Goal: Information Seeking & Learning: Learn about a topic

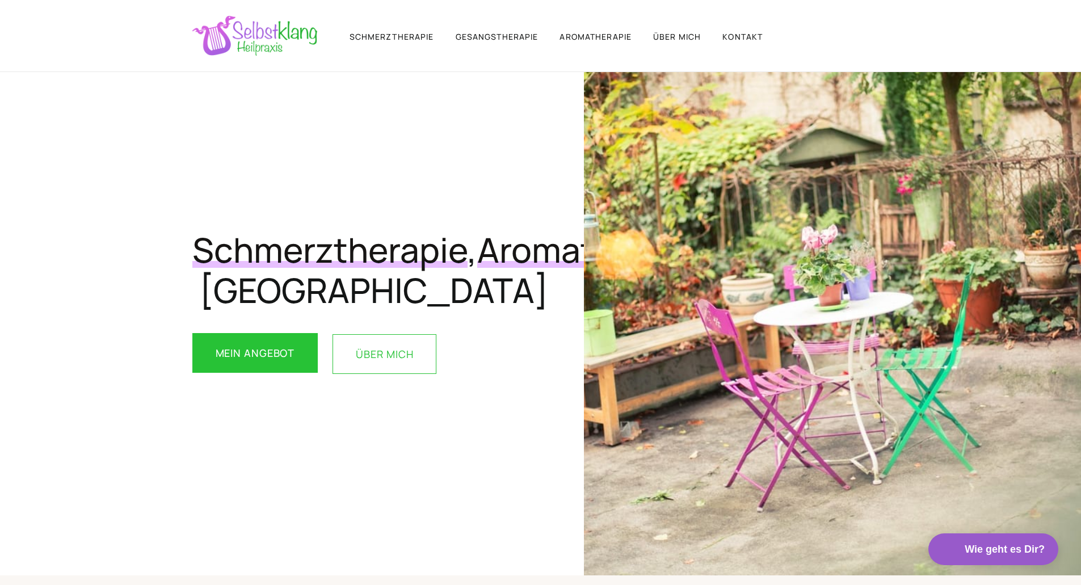
click at [398, 374] on link "ÜBER MICH" at bounding box center [385, 354] width 104 height 40
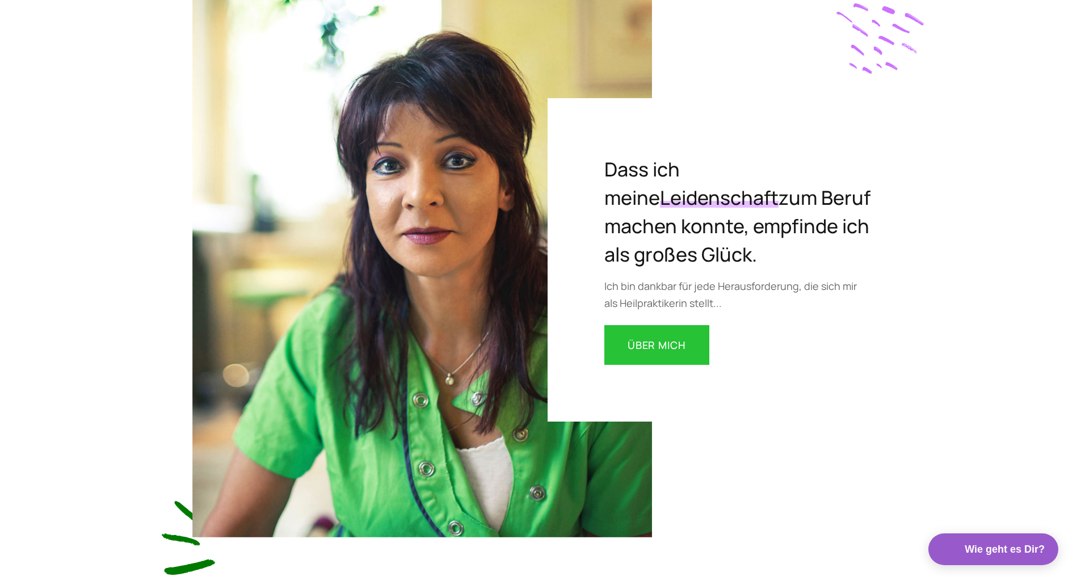
scroll to position [1355, 0]
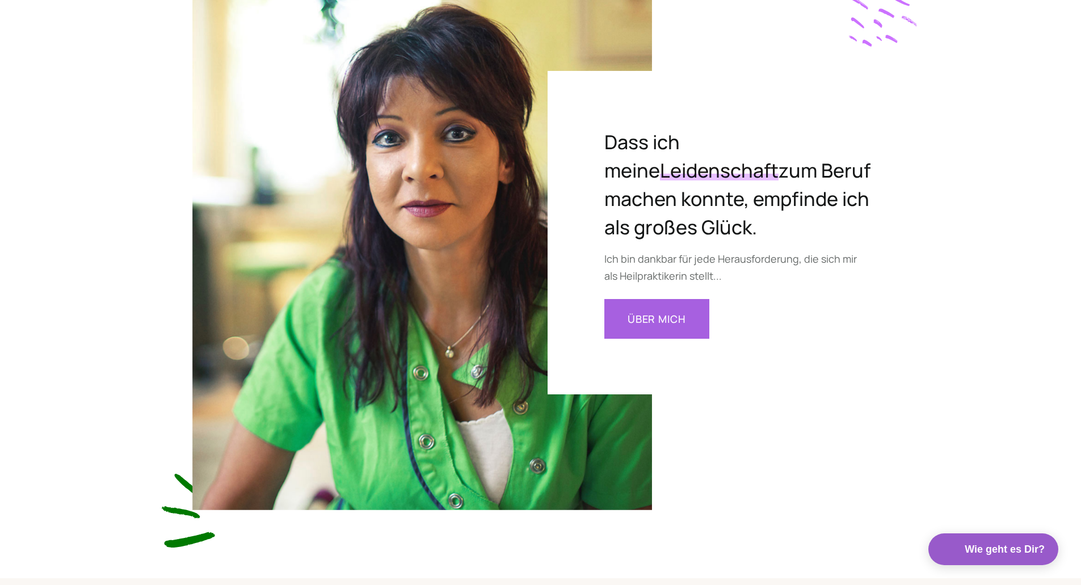
click at [649, 318] on link "Über mich" at bounding box center [656, 319] width 105 height 40
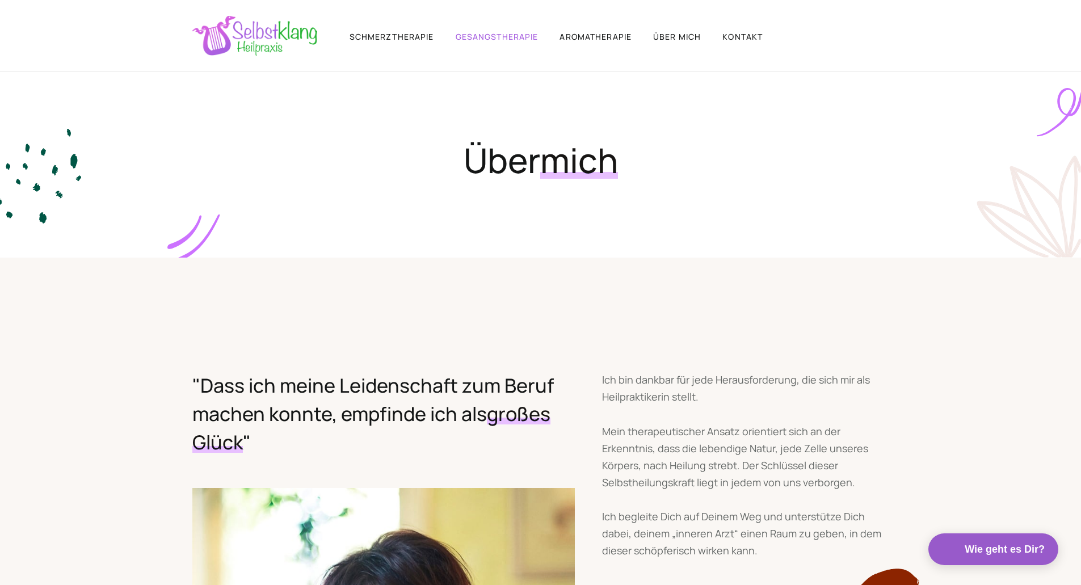
click at [495, 37] on link "GESANGStherapie" at bounding box center [497, 36] width 83 height 11
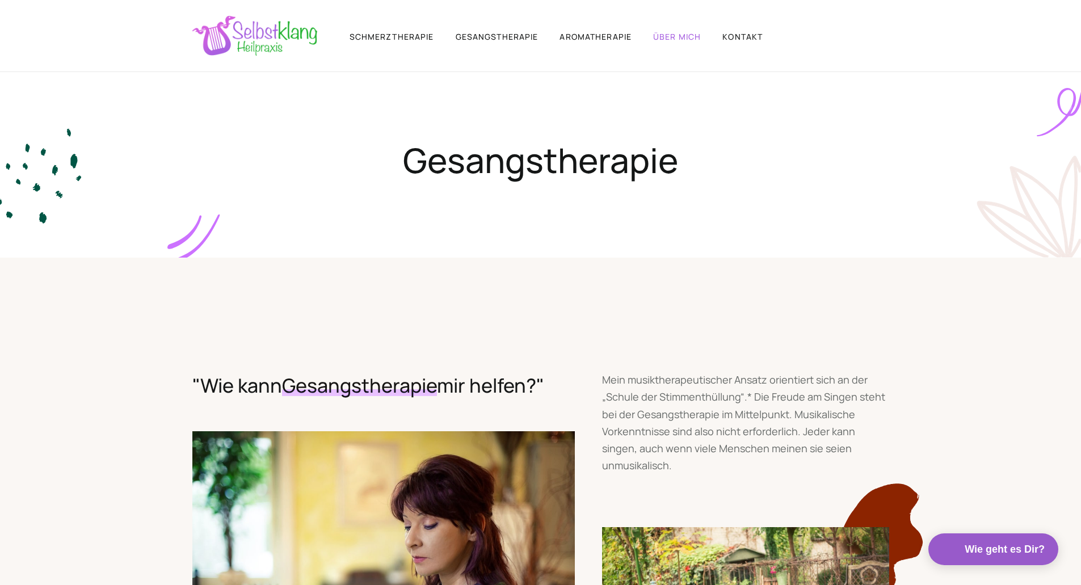
click at [678, 35] on link "ÜBER MICH" at bounding box center [677, 36] width 48 height 11
